Goal: Task Accomplishment & Management: Manage account settings

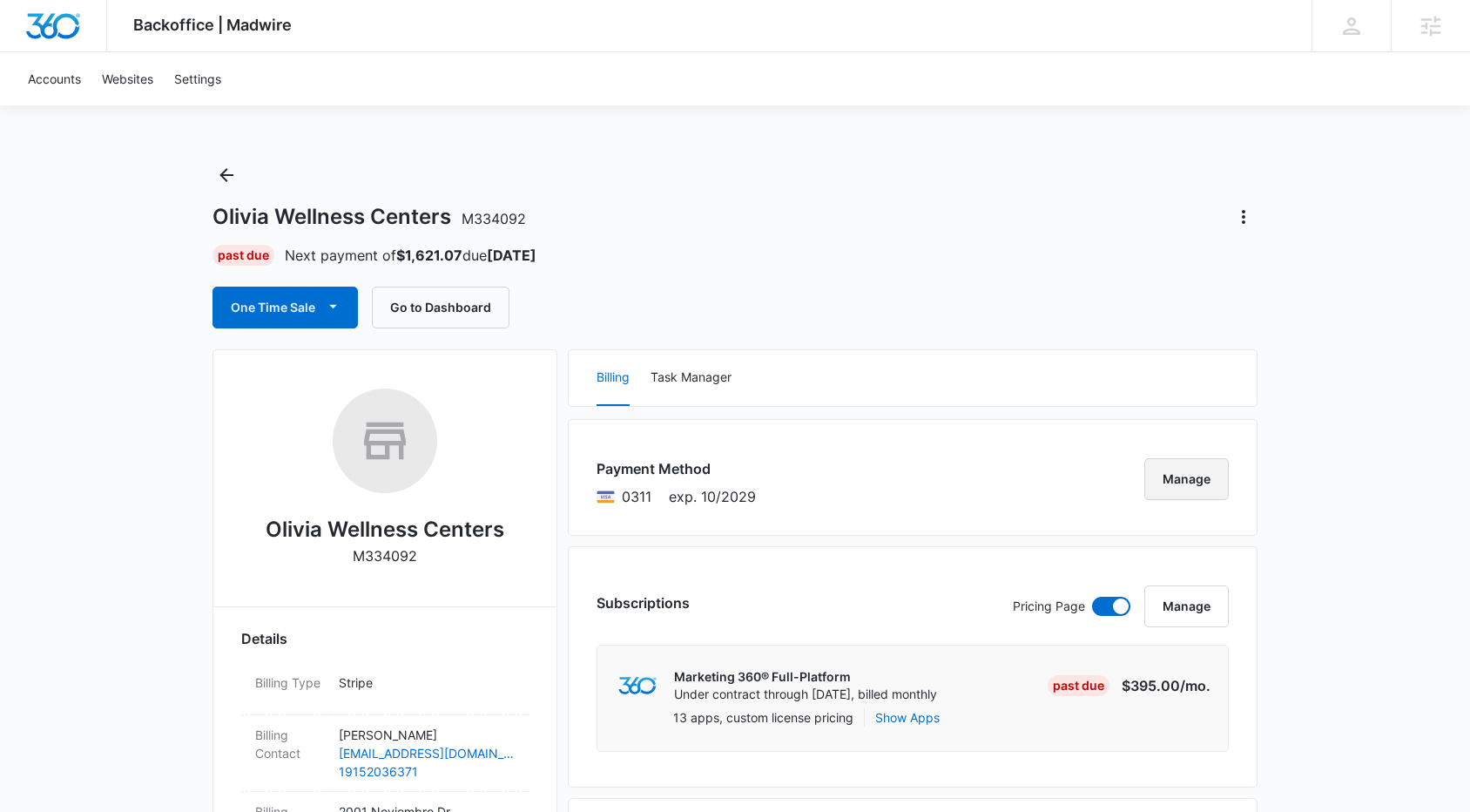
click at [1211, 478] on button "Manage" at bounding box center [1186, 478] width 85 height 42
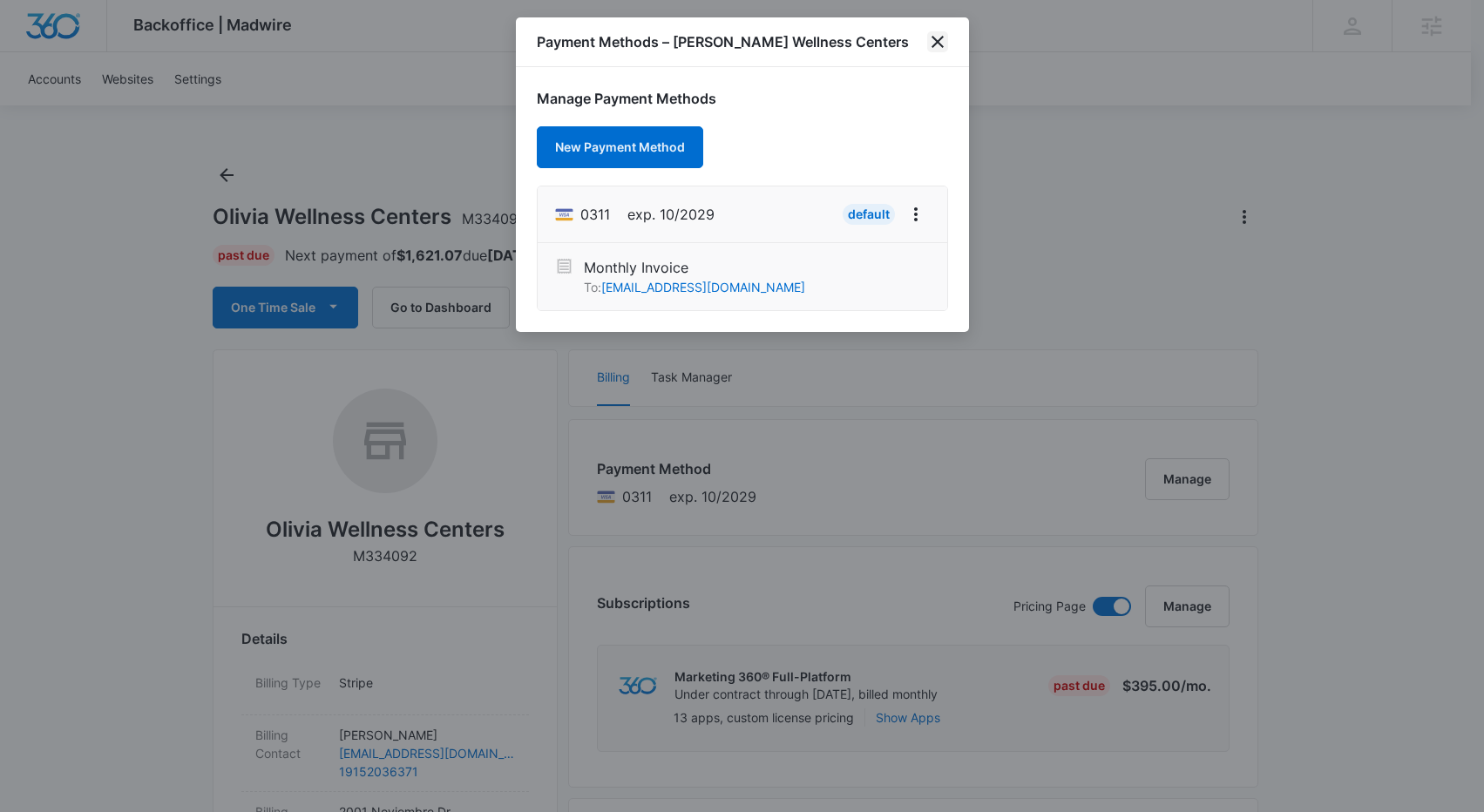
click at [943, 41] on icon "close" at bounding box center [937, 41] width 20 height 20
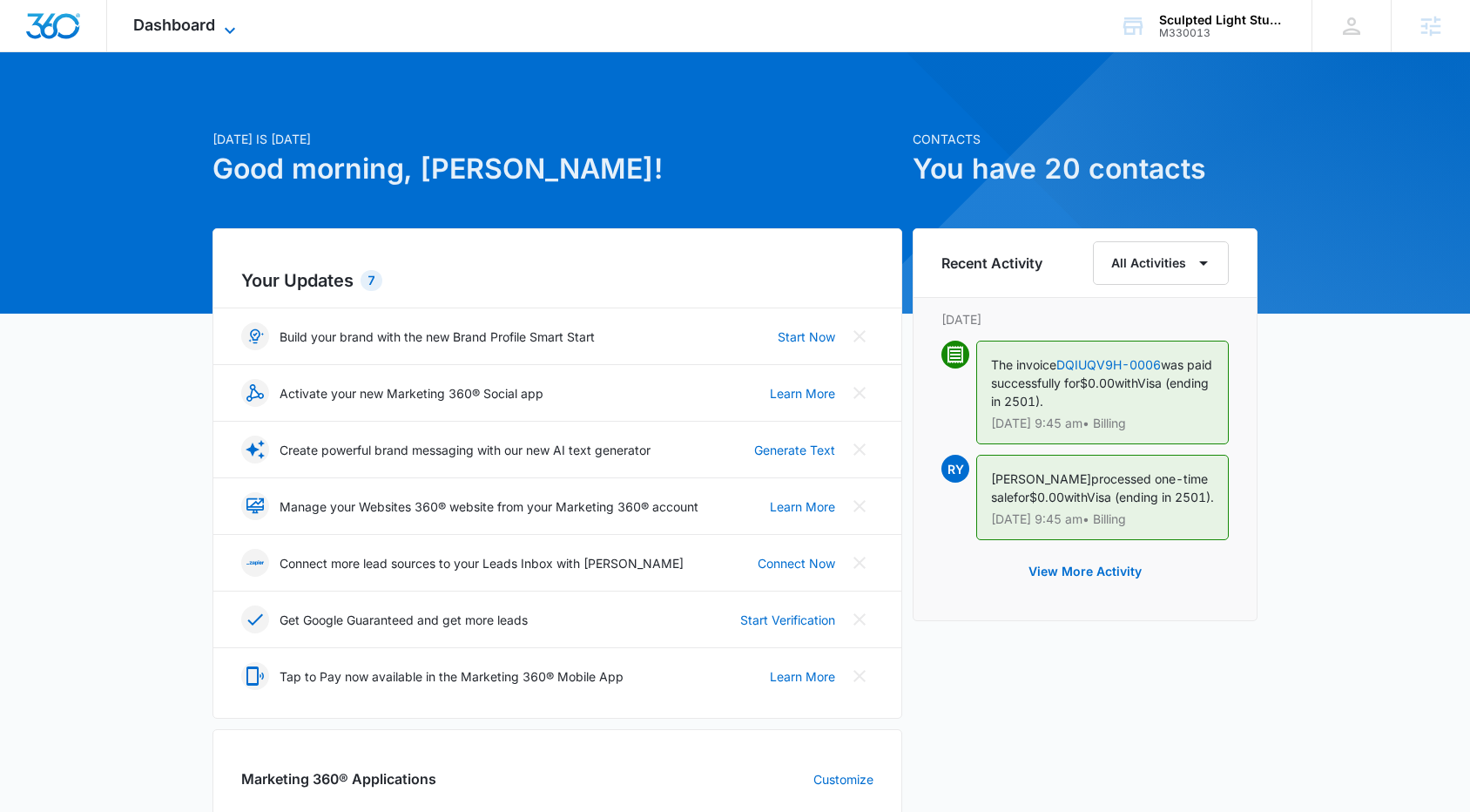
click at [185, 20] on span "Dashboard" at bounding box center [175, 25] width 82 height 19
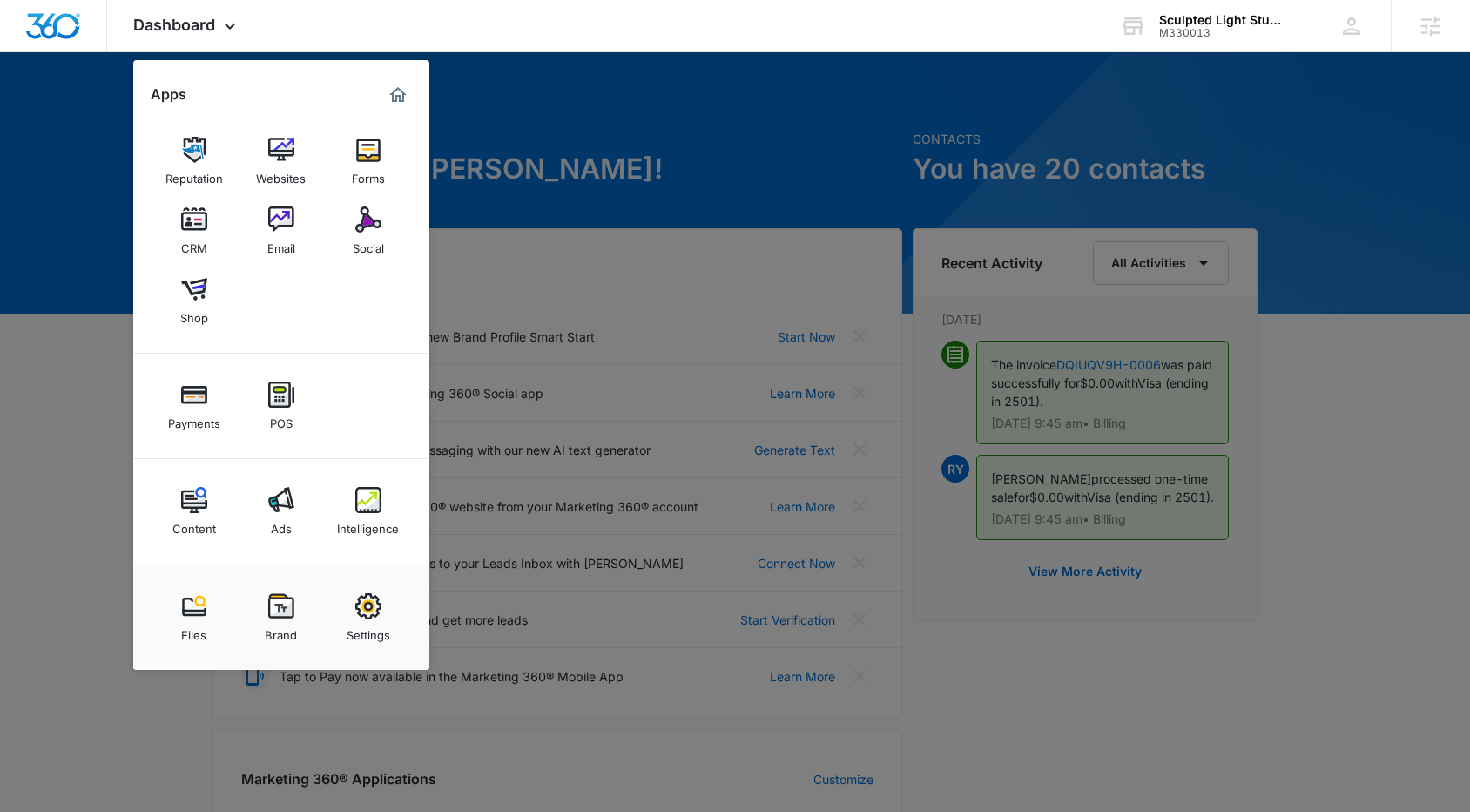
drag, startPoint x: 470, startPoint y: 81, endPoint x: 345, endPoint y: 8, distance: 144.8
click at [460, 75] on div at bounding box center [735, 406] width 1470 height 812
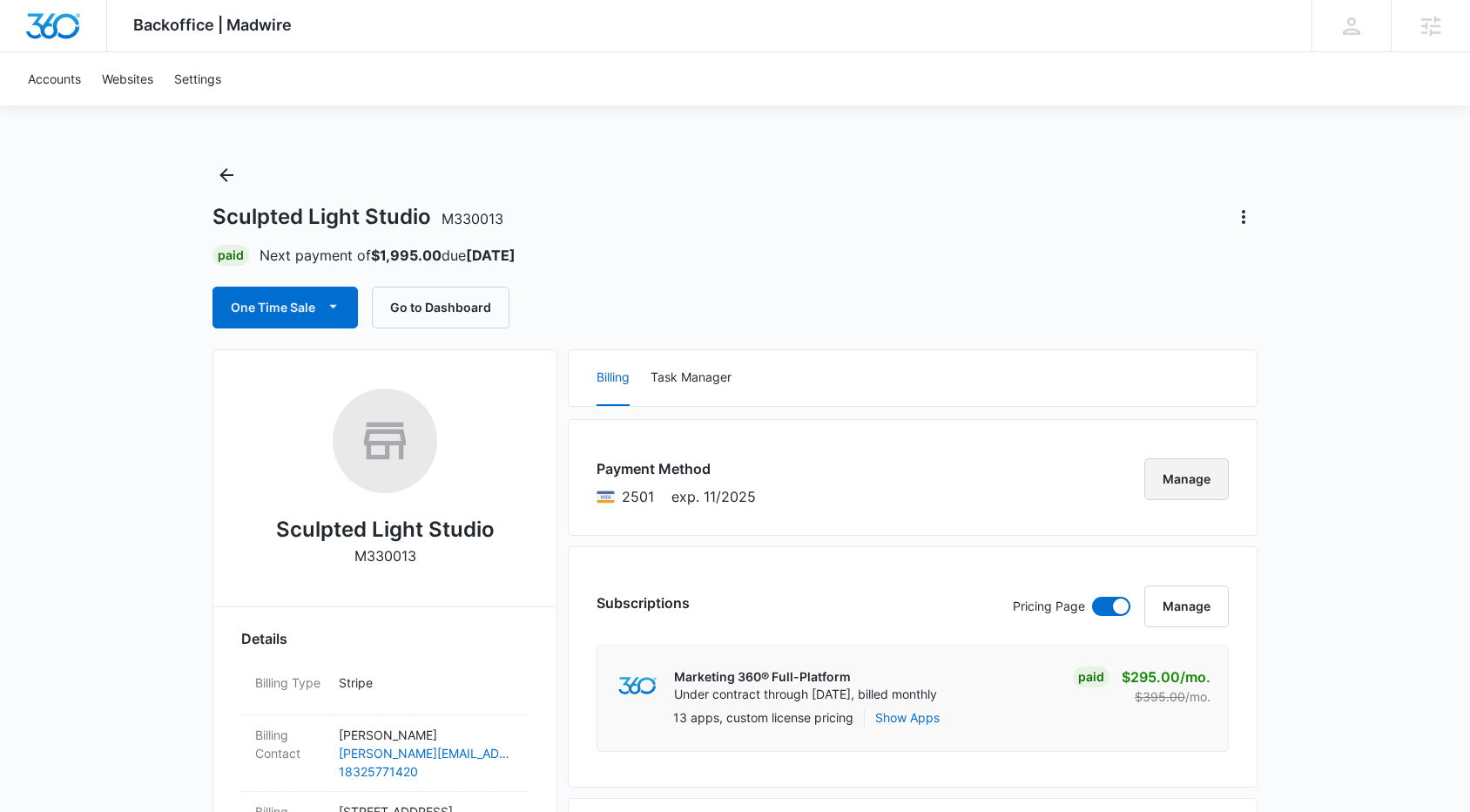
click at [1193, 491] on button "Manage" at bounding box center [1186, 478] width 85 height 42
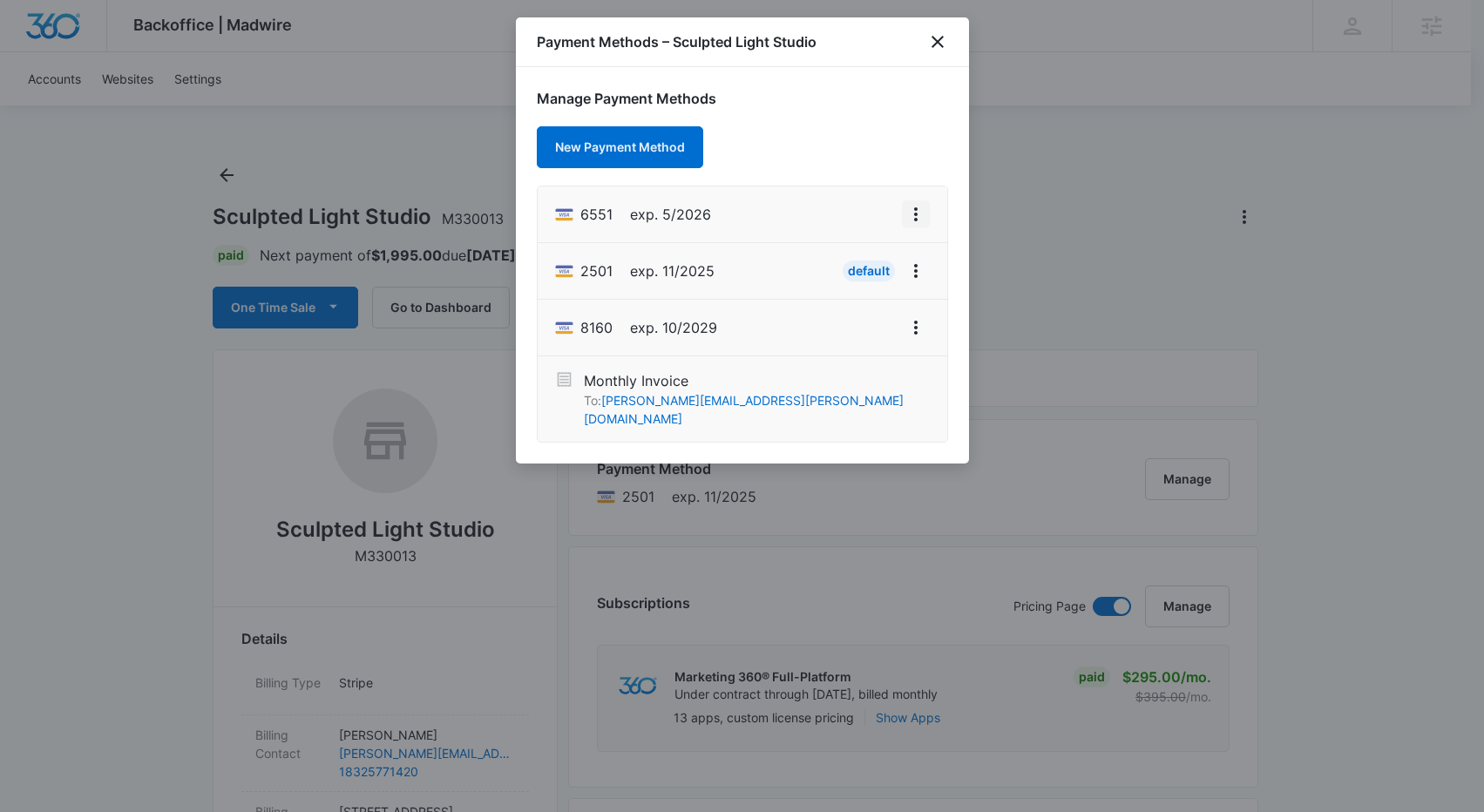
click at [919, 209] on icon "View More" at bounding box center [915, 214] width 20 height 20
click at [875, 293] on div "Set As Default" at bounding box center [846, 289] width 81 height 12
click at [935, 39] on icon "close" at bounding box center [937, 42] width 12 height 12
